Goal: Task Accomplishment & Management: Complete application form

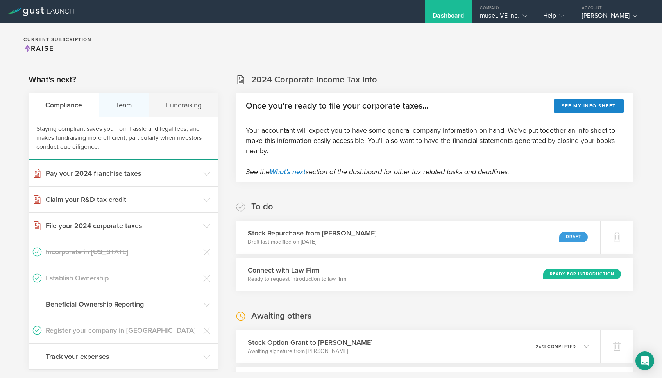
click at [125, 106] on div "Team" at bounding box center [124, 104] width 50 height 23
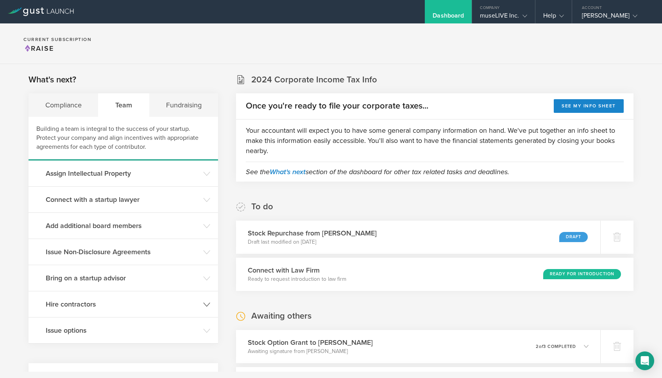
click at [109, 304] on h3 "Hire contractors" at bounding box center [123, 304] width 154 height 10
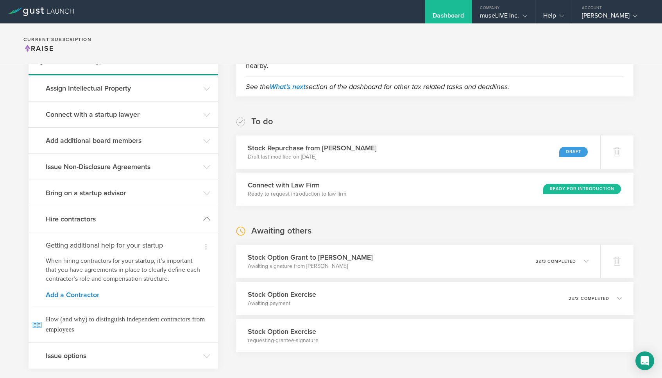
scroll to position [89, 0]
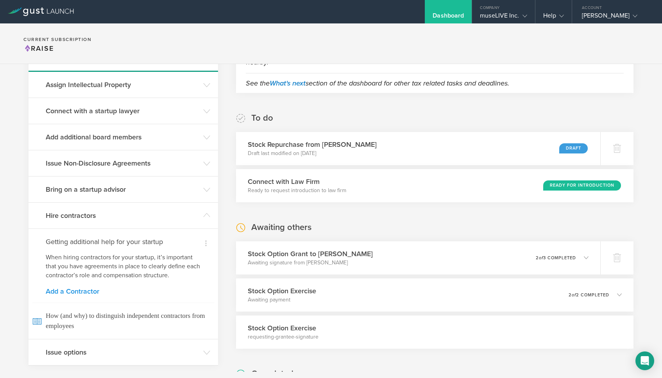
click at [77, 291] on link "Add a Contractor" at bounding box center [123, 291] width 155 height 7
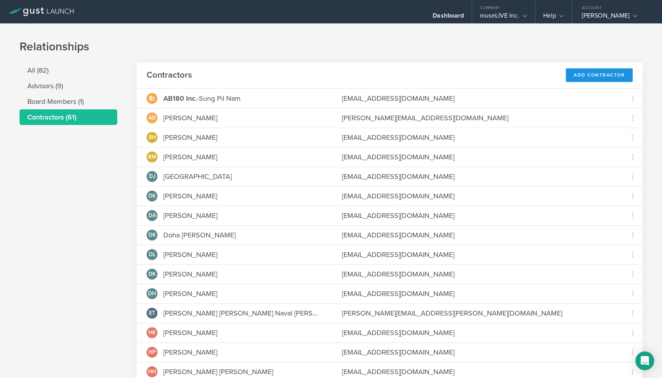
click at [610, 78] on div "Add Contractor" at bounding box center [599, 75] width 67 height 14
click at [55, 74] on li "All (82)" at bounding box center [69, 71] width 98 height 16
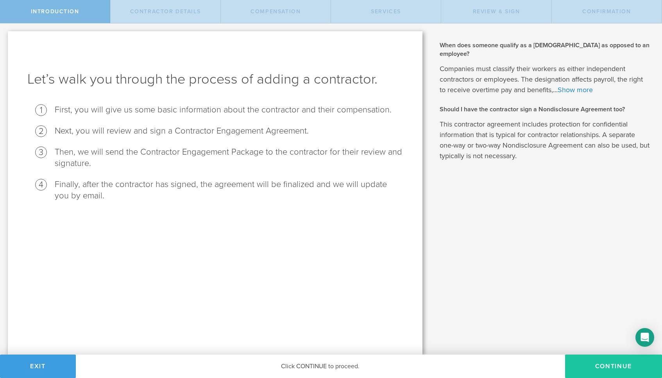
click at [606, 368] on button "Continue" at bounding box center [613, 366] width 97 height 23
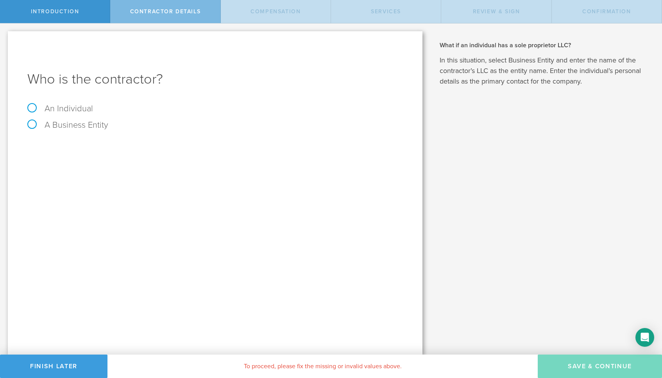
click at [83, 111] on label "An Individual" at bounding box center [60, 109] width 66 height 10
click at [5, 36] on input "An Individual" at bounding box center [2, 29] width 5 height 13
radio input "true"
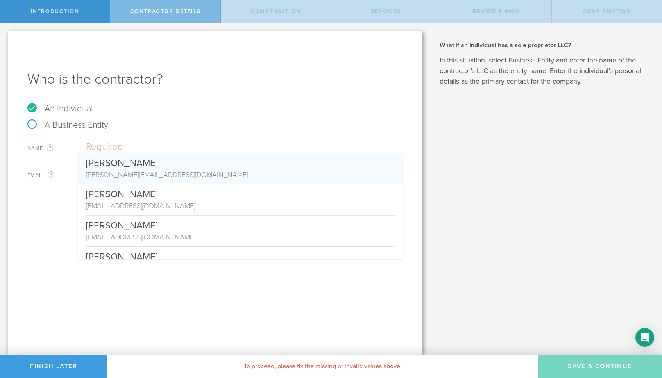
click at [123, 170] on div "ashley.seo.lse@gmail.com" at bounding box center [240, 175] width 309 height 10
type input "Ashley Dayeon Seo"
type input "ashley.seo.lse@gmail.com"
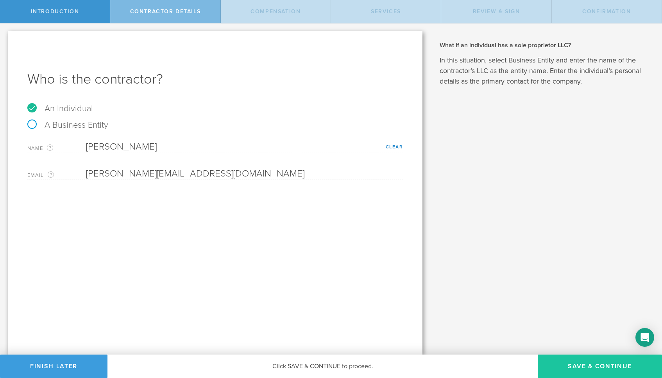
click at [557, 365] on button "Save & Continue" at bounding box center [600, 366] width 124 height 23
select select "none"
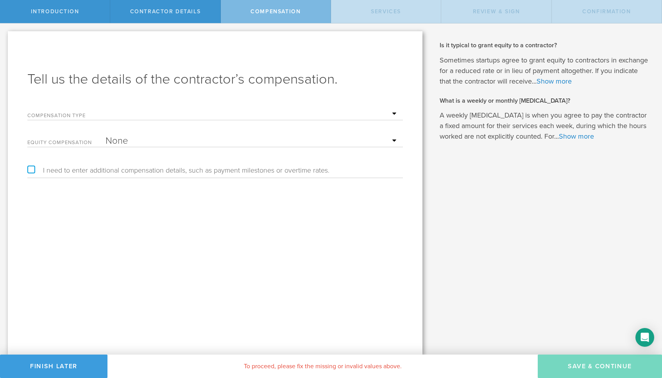
select select "hourlyFlatRate"
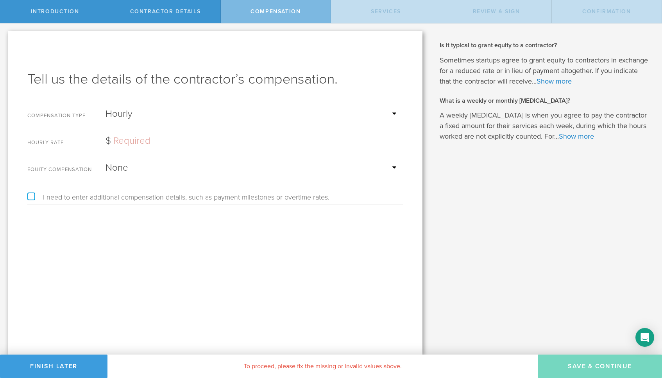
click at [139, 141] on input "text" at bounding box center [251, 141] width 293 height 12
